Goal: Entertainment & Leisure: Consume media (video, audio)

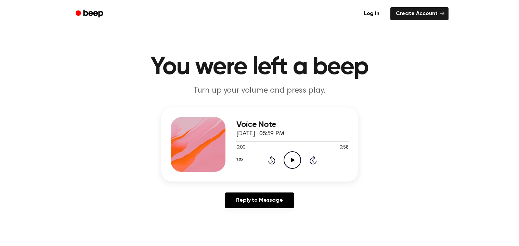
click at [292, 162] on icon "Play Audio" at bounding box center [292, 159] width 17 height 17
click at [239, 158] on button "1.0x" at bounding box center [240, 159] width 7 height 12
click at [248, 237] on span "2.0x" at bounding box center [247, 235] width 9 height 7
click at [295, 157] on icon "Pause Audio" at bounding box center [292, 159] width 17 height 17
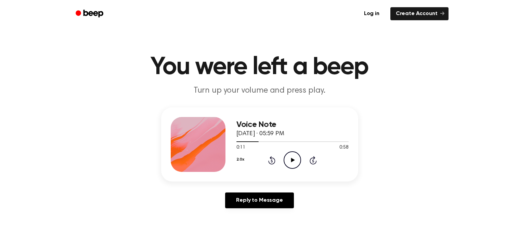
click at [242, 156] on button "2.0x" at bounding box center [241, 159] width 8 height 12
click at [246, 183] on span "0.8x" at bounding box center [247, 186] width 9 height 7
click at [287, 159] on icon "Play Audio" at bounding box center [292, 159] width 17 height 17
click at [287, 159] on icon "Pause Audio" at bounding box center [292, 159] width 17 height 17
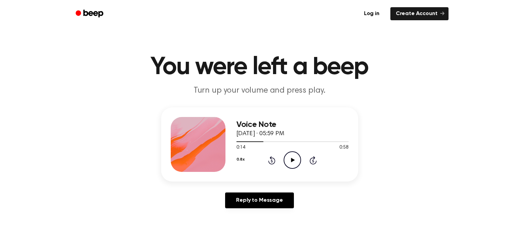
click at [291, 156] on icon "Play Audio" at bounding box center [292, 159] width 17 height 17
click at [237, 156] on button "0.8x" at bounding box center [241, 159] width 8 height 12
click at [252, 202] on div "1.0x" at bounding box center [250, 200] width 26 height 13
click at [292, 162] on div "1.0x Playback Speed 0.8x 1.0x 1.2x 1.5x 2.0x Rewind 5 seconds Play Audio Skip 5…" at bounding box center [293, 159] width 112 height 17
click at [292, 162] on icon "Play Audio" at bounding box center [292, 159] width 17 height 17
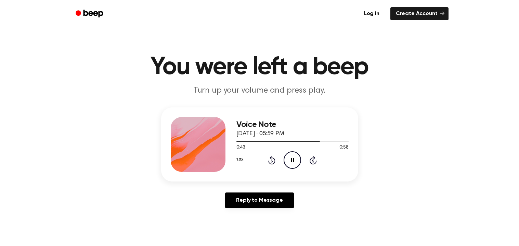
click at [293, 161] on icon at bounding box center [292, 160] width 3 height 4
click at [289, 154] on icon "Play Audio" at bounding box center [292, 159] width 17 height 17
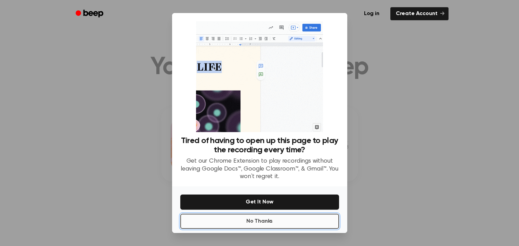
click at [259, 224] on button "No Thanks" at bounding box center [259, 220] width 159 height 15
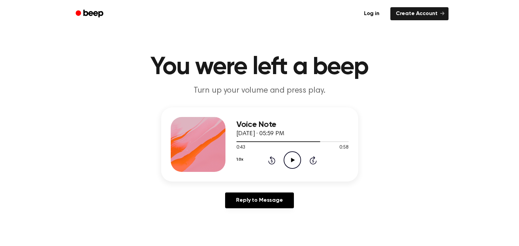
click at [296, 158] on icon "Play Audio" at bounding box center [292, 159] width 17 height 17
click at [291, 160] on icon at bounding box center [293, 160] width 4 height 4
click at [297, 161] on icon "Play Audio" at bounding box center [292, 159] width 17 height 17
click at [271, 161] on icon "Rewind 5 seconds" at bounding box center [272, 159] width 8 height 9
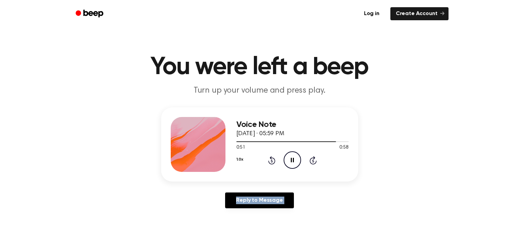
click at [271, 161] on icon "Rewind 5 seconds" at bounding box center [272, 159] width 8 height 9
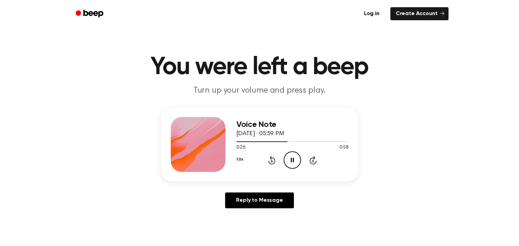
click at [271, 161] on icon "Rewind 5 seconds" at bounding box center [272, 159] width 8 height 9
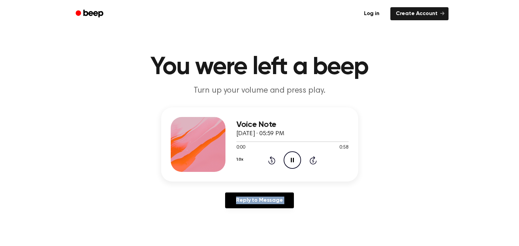
click at [271, 161] on icon "Rewind 5 seconds" at bounding box center [272, 159] width 8 height 9
click at [291, 161] on icon "Play Audio" at bounding box center [292, 159] width 17 height 17
click at [291, 161] on icon "Pause Audio" at bounding box center [292, 159] width 17 height 17
click at [294, 162] on icon "Play Audio" at bounding box center [292, 159] width 17 height 17
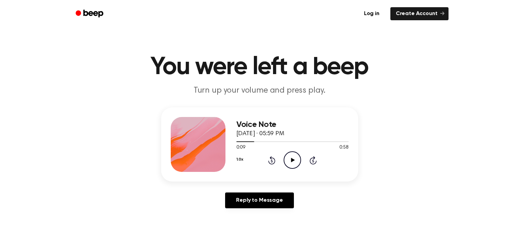
click at [290, 159] on icon "Play Audio" at bounding box center [292, 159] width 17 height 17
click at [289, 155] on icon "Pause Audio" at bounding box center [292, 159] width 17 height 17
